Goal: Find specific page/section

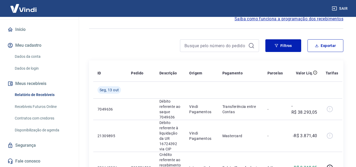
scroll to position [48, 0]
click at [37, 105] on link "Recebíveis Futuros Online" at bounding box center [43, 106] width 60 height 11
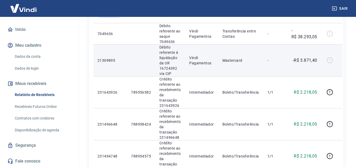
scroll to position [0, 0]
